Goal: Task Accomplishment & Management: Use online tool/utility

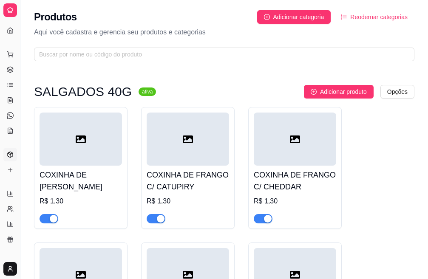
drag, startPoint x: 20, startPoint y: 133, endPoint x: 37, endPoint y: 133, distance: 17.4
click at [10, 72] on icon at bounding box center [10, 69] width 7 height 7
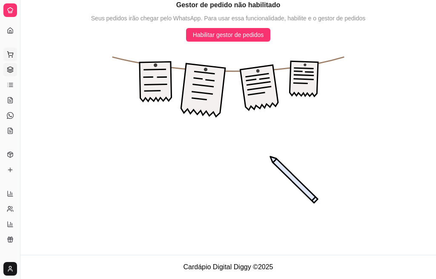
click at [12, 57] on circle at bounding box center [12, 57] width 0 height 0
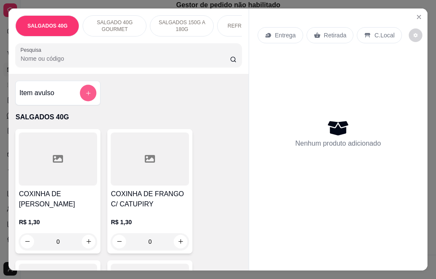
click at [85, 96] on icon "add-separate-item" at bounding box center [88, 93] width 6 height 6
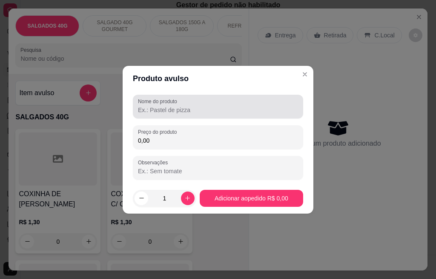
click at [177, 109] on input "Nome do produto" at bounding box center [218, 110] width 160 height 9
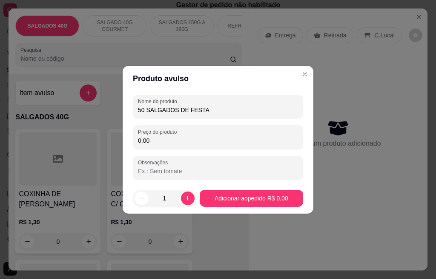
type input "50 SALGADOS DE FESTA"
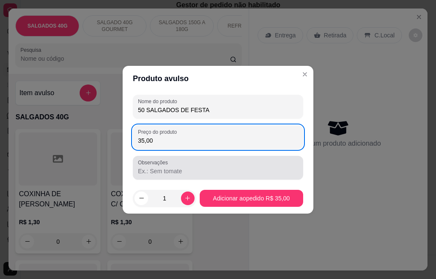
type input "35,00"
click at [170, 174] on input "Observações" at bounding box center [218, 171] width 160 height 9
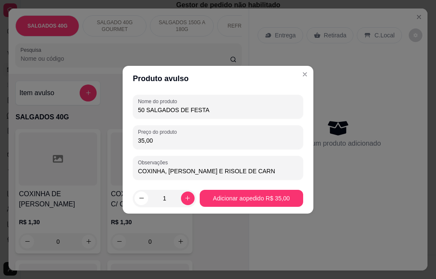
type input "COXINHA, [PERSON_NAME] E RISOLE DE CARNE"
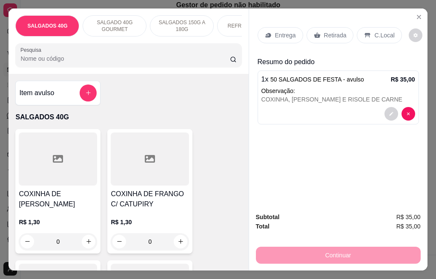
click at [282, 34] on p "Entrega" at bounding box center [285, 35] width 21 height 9
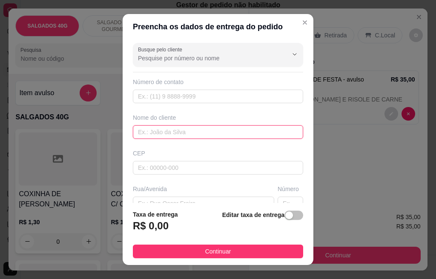
click at [169, 134] on input "text" at bounding box center [218, 132] width 170 height 14
type input "ALESSANDRA"
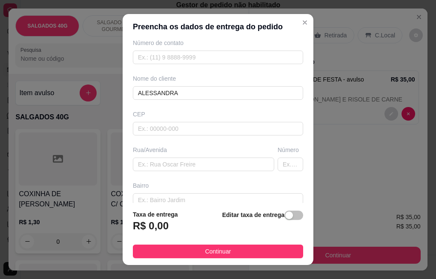
scroll to position [49, 0]
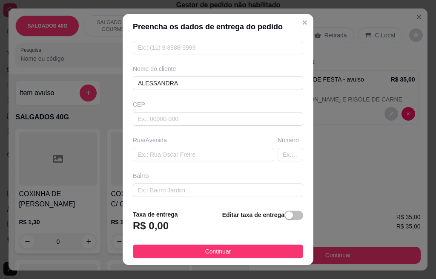
click at [191, 165] on div "Busque pelo cliente Número de contato Nome do cliente [PERSON_NAME] Rua/[GEOGRA…" at bounding box center [218, 122] width 191 height 164
click at [189, 156] on input "text" at bounding box center [203, 155] width 141 height 14
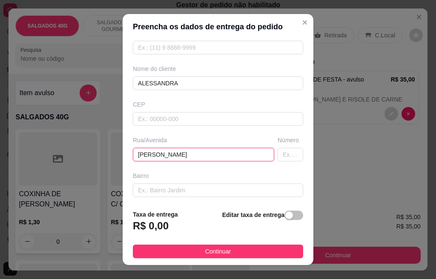
type input "[PERSON_NAME]"
type input "133"
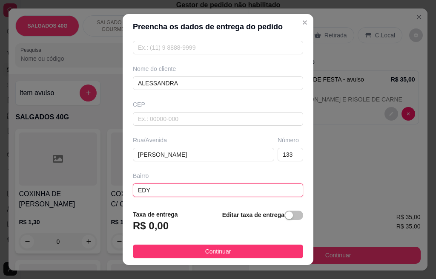
type input "EDY"
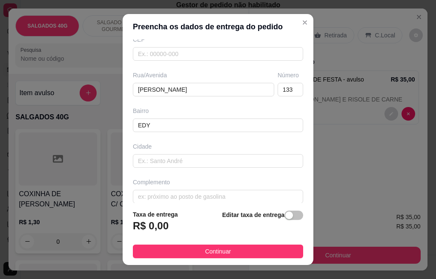
scroll to position [123, 0]
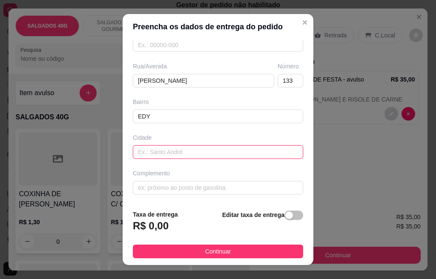
click at [166, 154] on input "text" at bounding box center [218, 152] width 170 height 14
type input "MOGI GUAÇU"
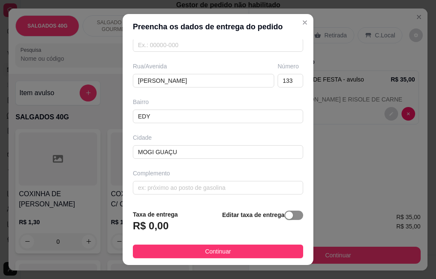
click at [286, 217] on span "button" at bounding box center [293, 215] width 19 height 9
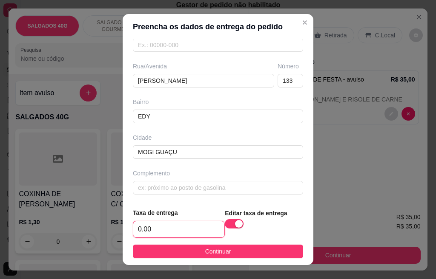
click at [188, 224] on input "0,00" at bounding box center [178, 230] width 91 height 16
type input "4,00"
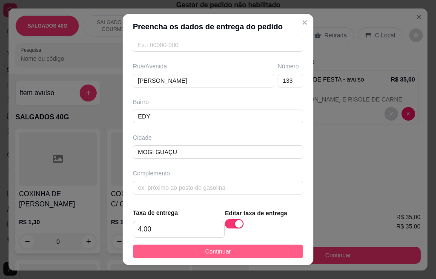
click at [205, 253] on span "Continuar" at bounding box center [218, 251] width 26 height 9
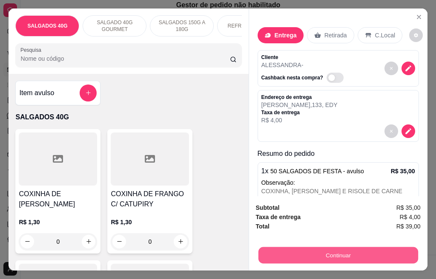
click at [329, 255] on button "Continuar" at bounding box center [338, 256] width 160 height 17
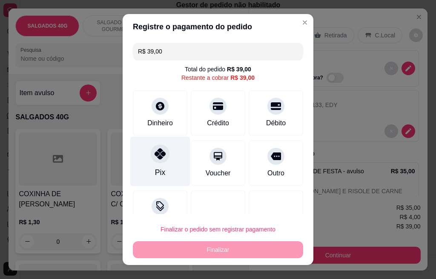
click at [152, 162] on div at bounding box center [160, 154] width 19 height 19
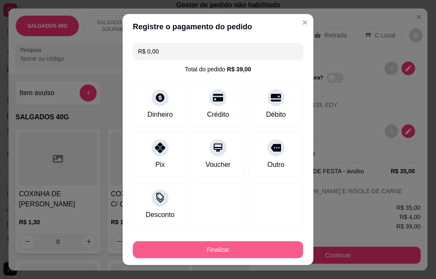
click at [218, 249] on button "Finalizar" at bounding box center [218, 250] width 170 height 17
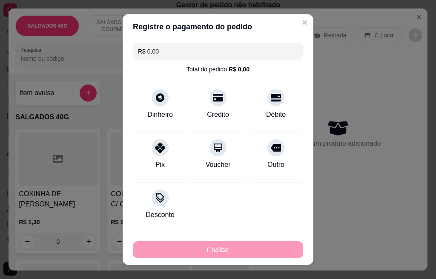
type input "-R$ 39,00"
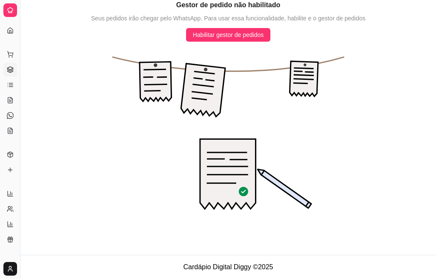
drag, startPoint x: 17, startPoint y: 219, endPoint x: 47, endPoint y: 219, distance: 29.8
click at [47, 219] on div "Diggy Sistema de Gestão D Delícias da D ... Loja aberta Período gratuito até 21…" at bounding box center [218, 139] width 436 height 279
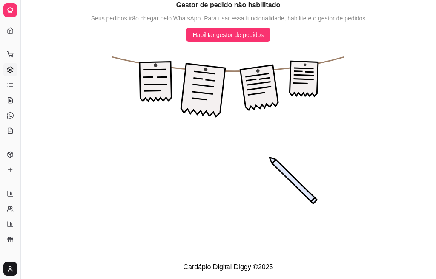
click at [17, 213] on button "Toggle Sidebar" at bounding box center [20, 139] width 7 height 279
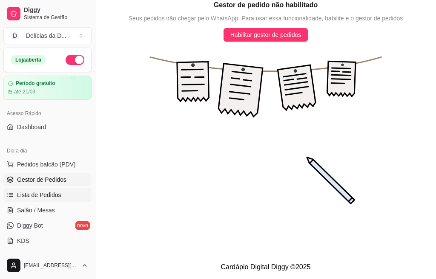
click at [46, 195] on span "Lista de Pedidos" at bounding box center [39, 195] width 44 height 9
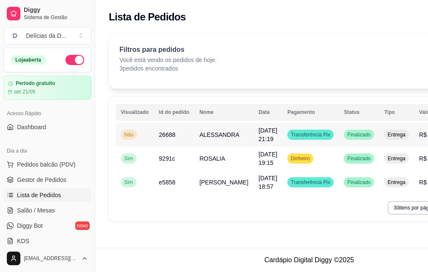
click at [216, 134] on span "ALESSANDRA" at bounding box center [220, 134] width 40 height 7
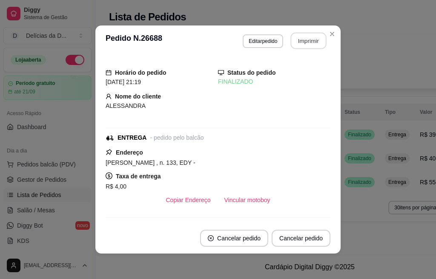
click at [312, 44] on button "Imprimir" at bounding box center [309, 41] width 36 height 17
click at [310, 45] on button "Imprimir" at bounding box center [308, 40] width 37 height 17
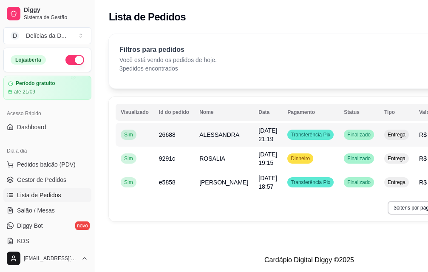
click at [223, 134] on span "ALESSANDRA" at bounding box center [220, 134] width 40 height 7
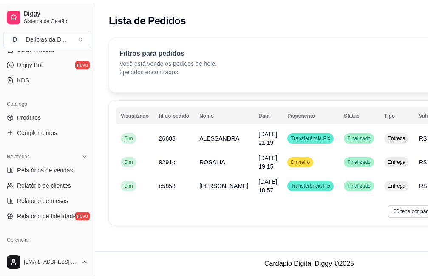
scroll to position [170, 0]
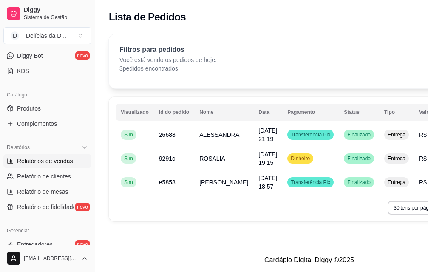
click at [60, 163] on span "Relatórios de vendas" at bounding box center [45, 161] width 56 height 9
select select "ALL"
select select "0"
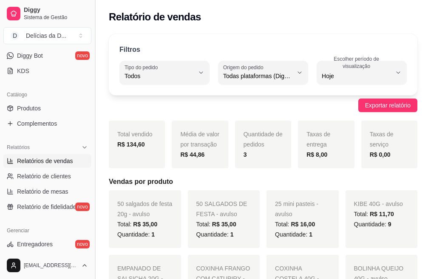
click at [93, 165] on button "Toggle Sidebar" at bounding box center [94, 139] width 7 height 279
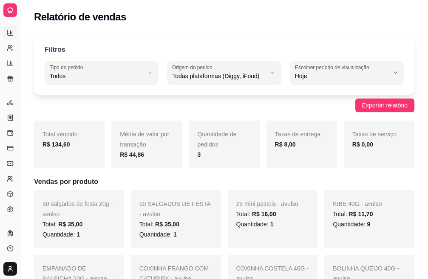
scroll to position [87, 0]
click at [18, 157] on button "Toggle Sidebar" at bounding box center [20, 139] width 7 height 279
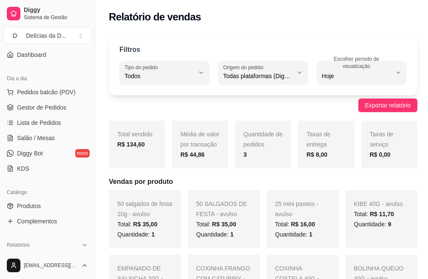
scroll to position [0, 0]
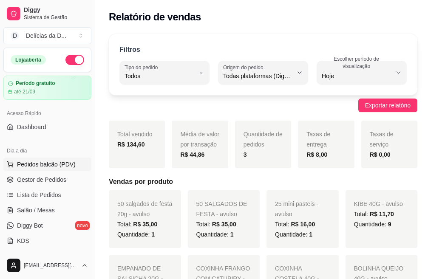
click at [46, 163] on span "Pedidos balcão (PDV)" at bounding box center [46, 164] width 59 height 9
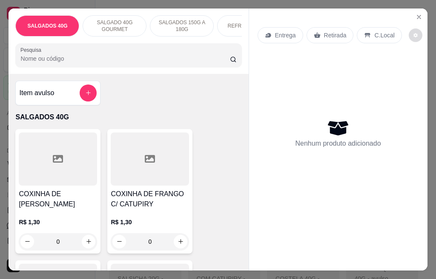
click at [411, 34] on button "decrease-product-quantity" at bounding box center [415, 36] width 14 height 14
click at [297, 80] on div "Nenhum produto adicionado" at bounding box center [337, 133] width 161 height 167
click at [415, 15] on icon "Close" at bounding box center [418, 17] width 7 height 7
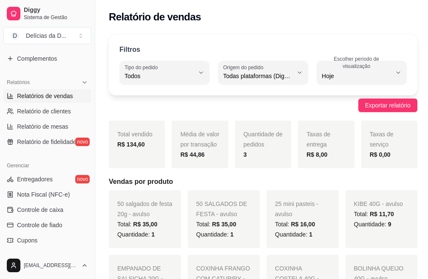
scroll to position [333, 0]
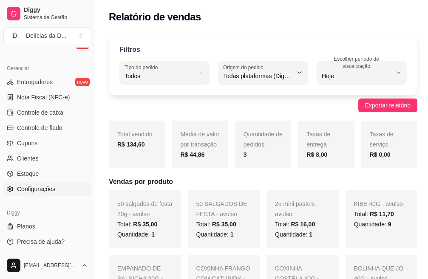
click at [48, 183] on link "Configurações" at bounding box center [47, 189] width 88 height 14
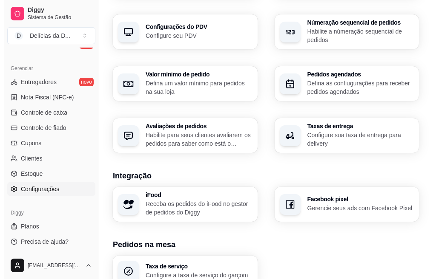
scroll to position [348, 0]
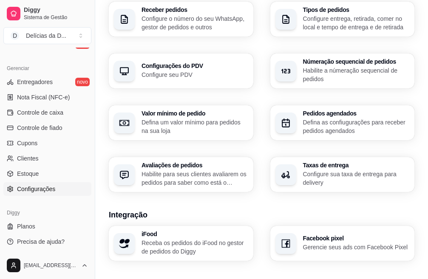
scroll to position [263, 0]
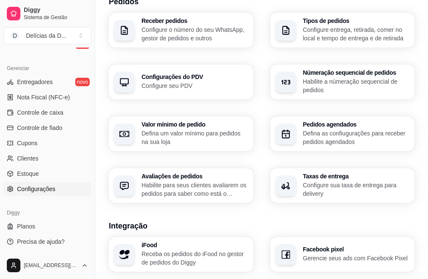
click at [303, 77] on p "Habilite a númeração sequencial de pedidos" at bounding box center [356, 85] width 107 height 17
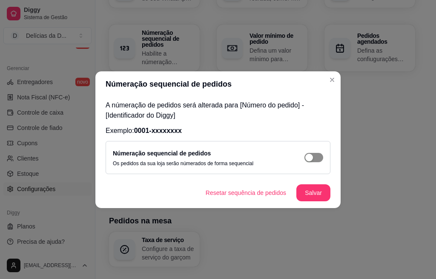
click at [315, 158] on span "button" at bounding box center [313, 157] width 19 height 9
click at [310, 195] on button "Salvar" at bounding box center [313, 193] width 34 height 17
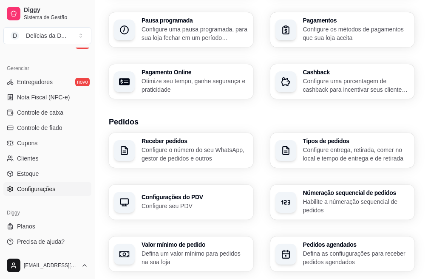
scroll to position [135, 0]
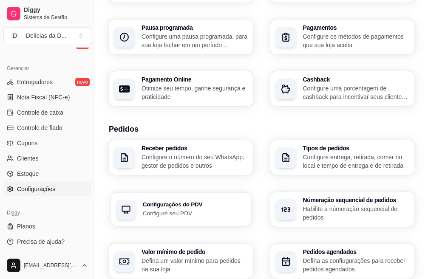
click at [246, 209] on p "Configure seu PDV" at bounding box center [194, 213] width 103 height 8
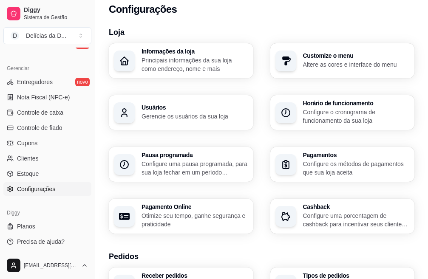
scroll to position [0, 0]
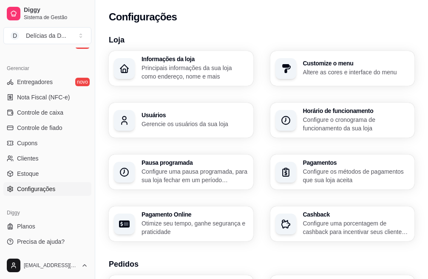
click at [303, 68] on p "Altere as cores e interface do menu" at bounding box center [356, 72] width 107 height 9
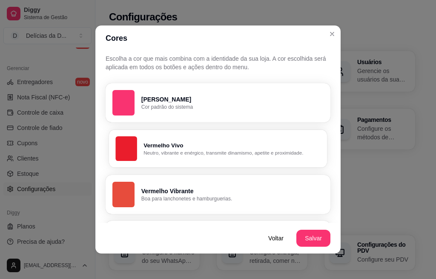
click at [155, 149] on p "Vermelho Vivo" at bounding box center [231, 146] width 177 height 8
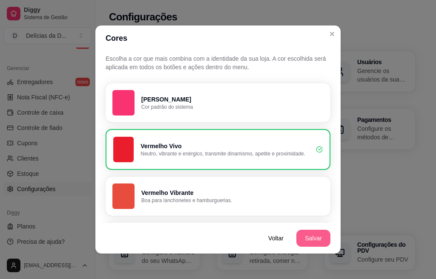
click at [314, 234] on button "Salvar" at bounding box center [313, 238] width 34 height 17
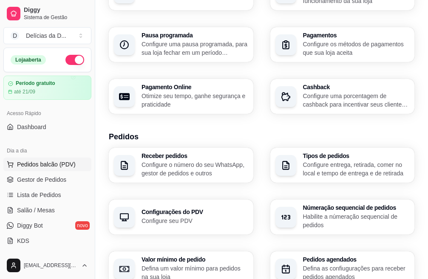
click at [52, 161] on span "Pedidos balcão (PDV)" at bounding box center [46, 164] width 59 height 9
